Goal: Go to known website: Go to known website

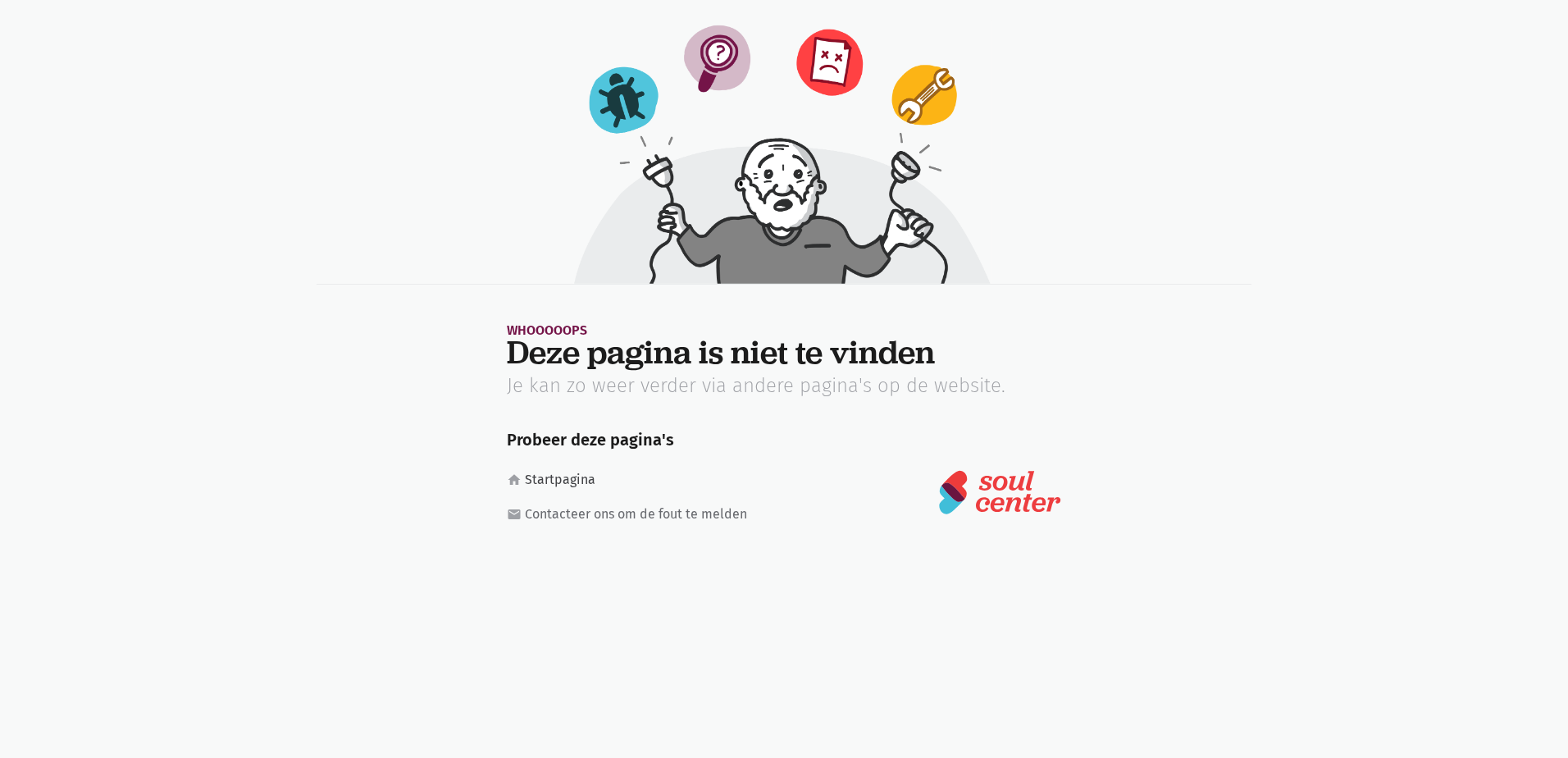
click at [563, 478] on link "home Startpagina" at bounding box center [634, 479] width 256 height 21
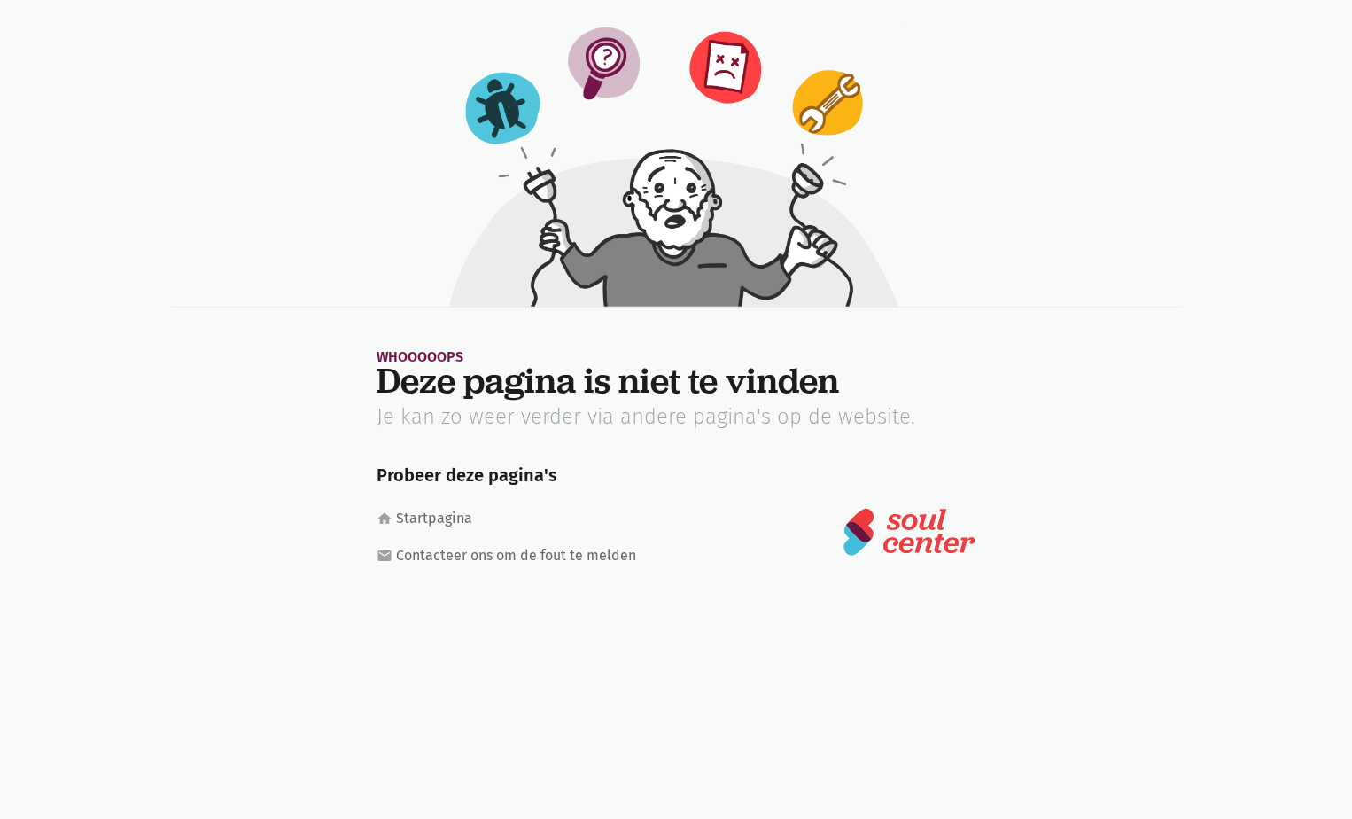
drag, startPoint x: 18, startPoint y: 7, endPoint x: 372, endPoint y: 58, distance: 358.1
click at [372, 58] on div at bounding box center [676, 164] width 1010 height 286
